Goal: Information Seeking & Learning: Learn about a topic

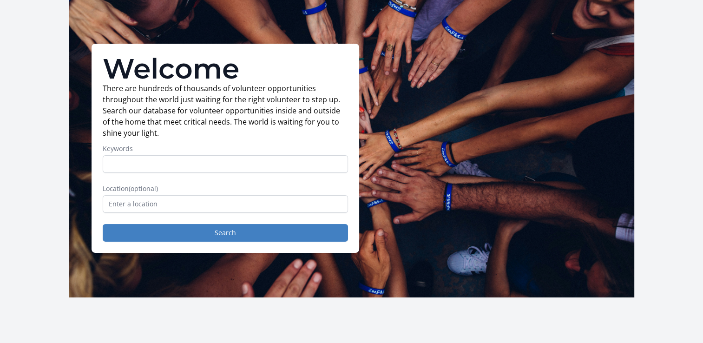
scroll to position [46, 0]
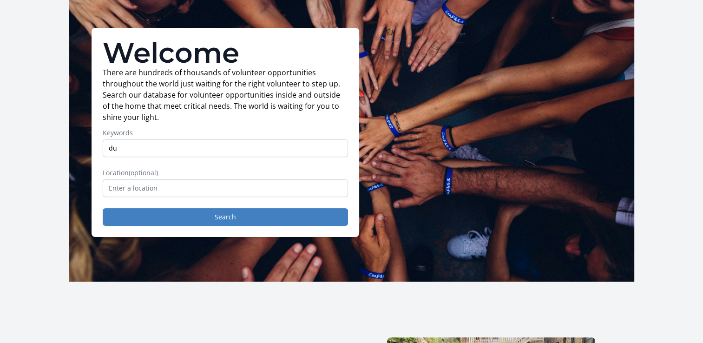
type input "d"
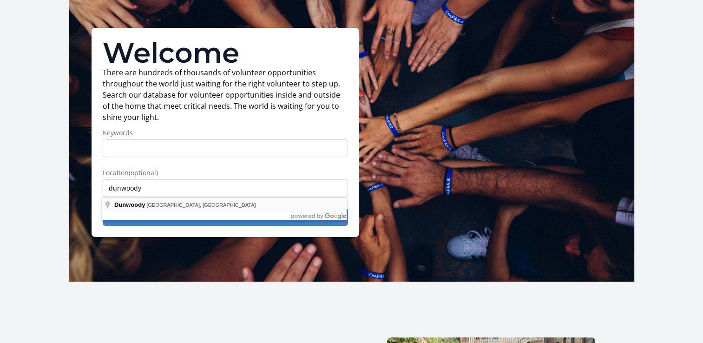
type input "Dunwoody, GA, USA"
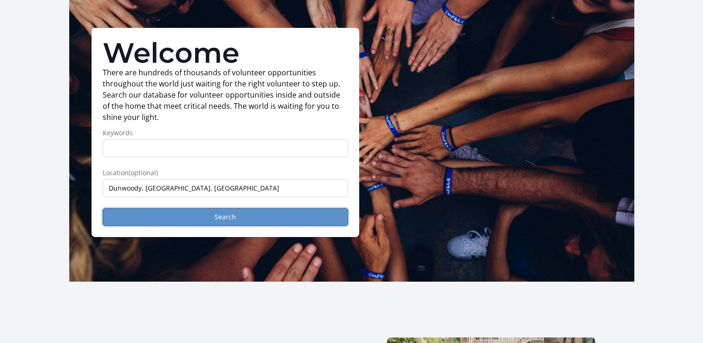
click at [171, 218] on button "Search" at bounding box center [225, 217] width 245 height 18
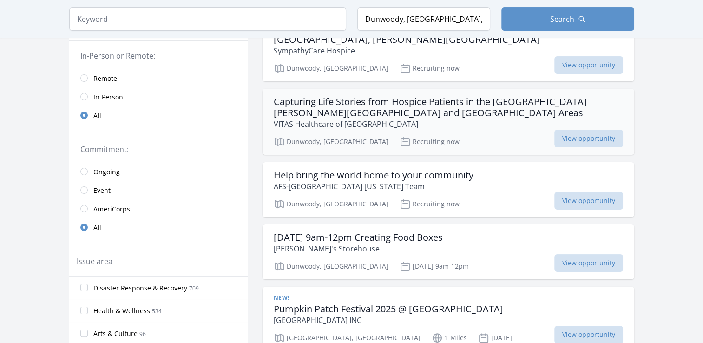
scroll to position [93, 0]
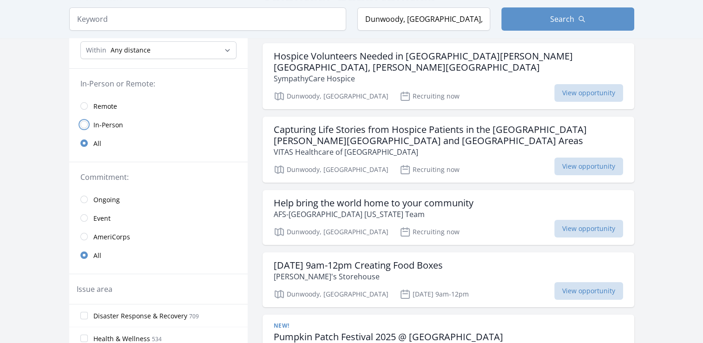
click at [82, 125] on input "radio" at bounding box center [83, 124] width 7 height 7
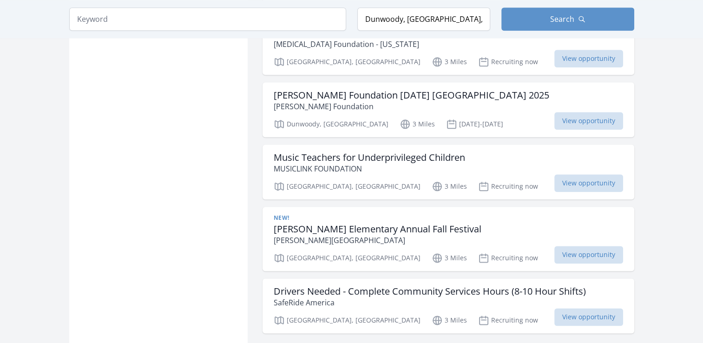
scroll to position [1116, 0]
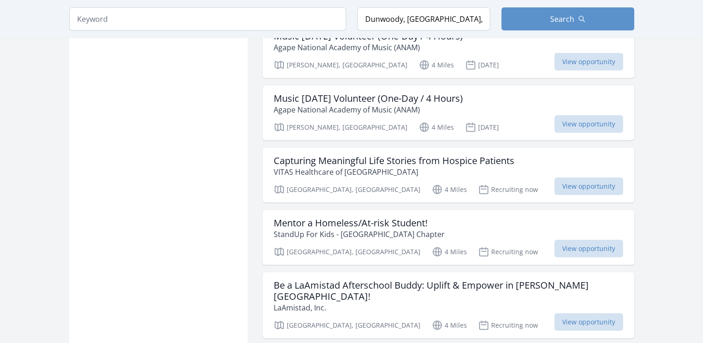
scroll to position [2371, 0]
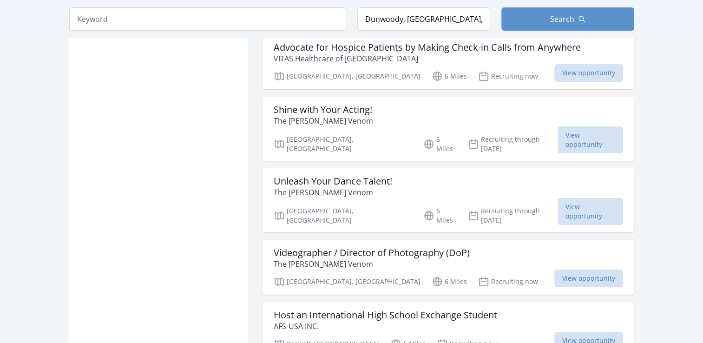
scroll to position [3627, 0]
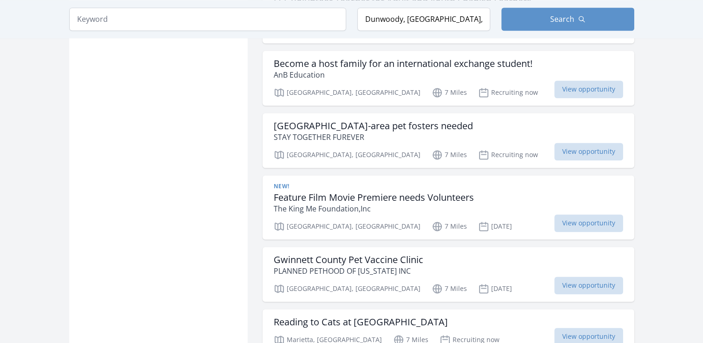
scroll to position [4928, 0]
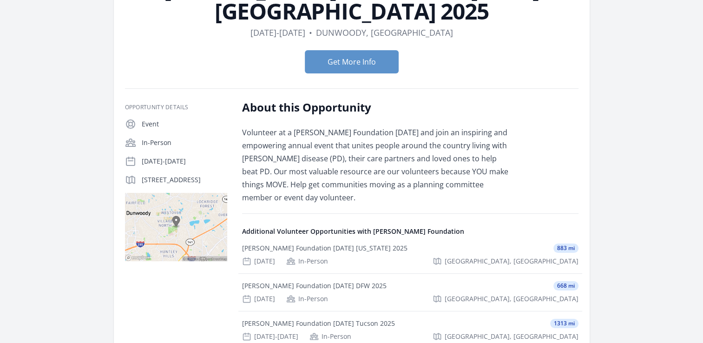
scroll to position [139, 0]
